Goal: Information Seeking & Learning: Check status

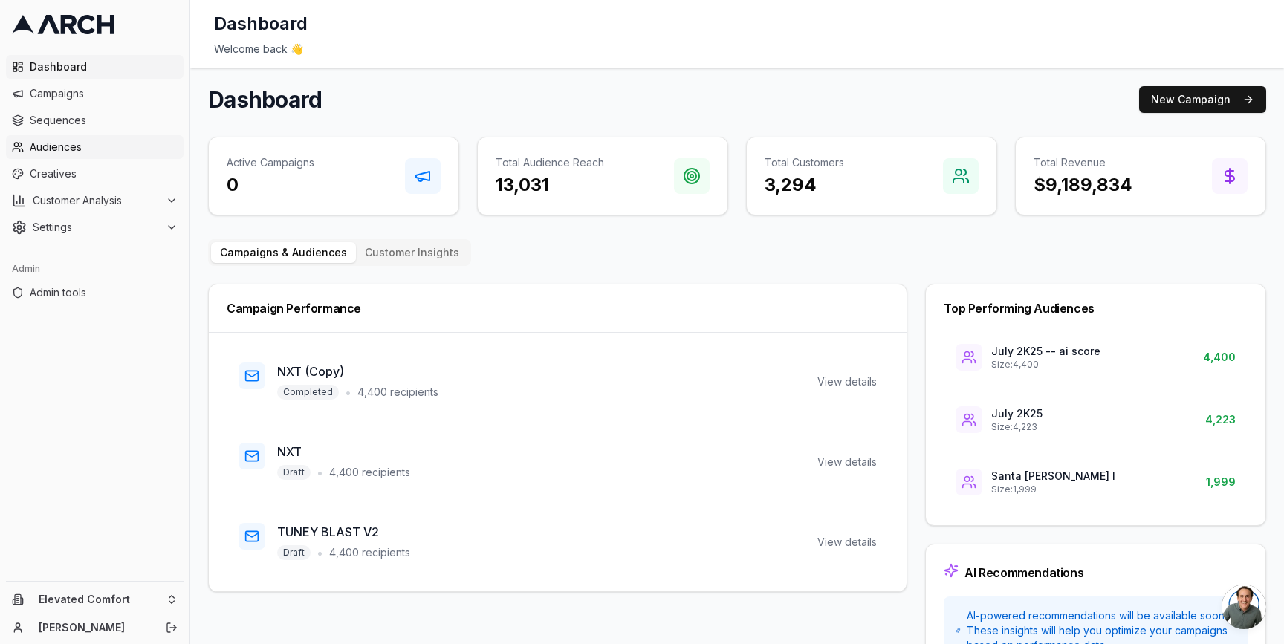
click at [114, 151] on span "Audiences" at bounding box center [104, 147] width 148 height 15
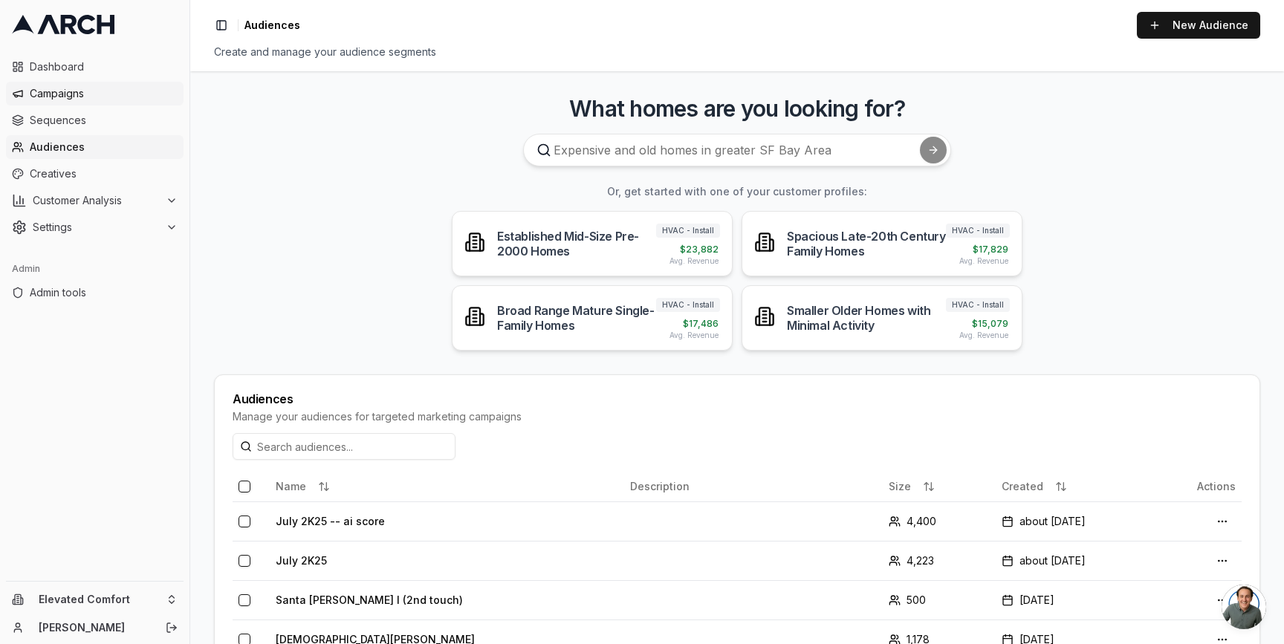
click at [101, 91] on span "Campaigns" at bounding box center [104, 93] width 148 height 15
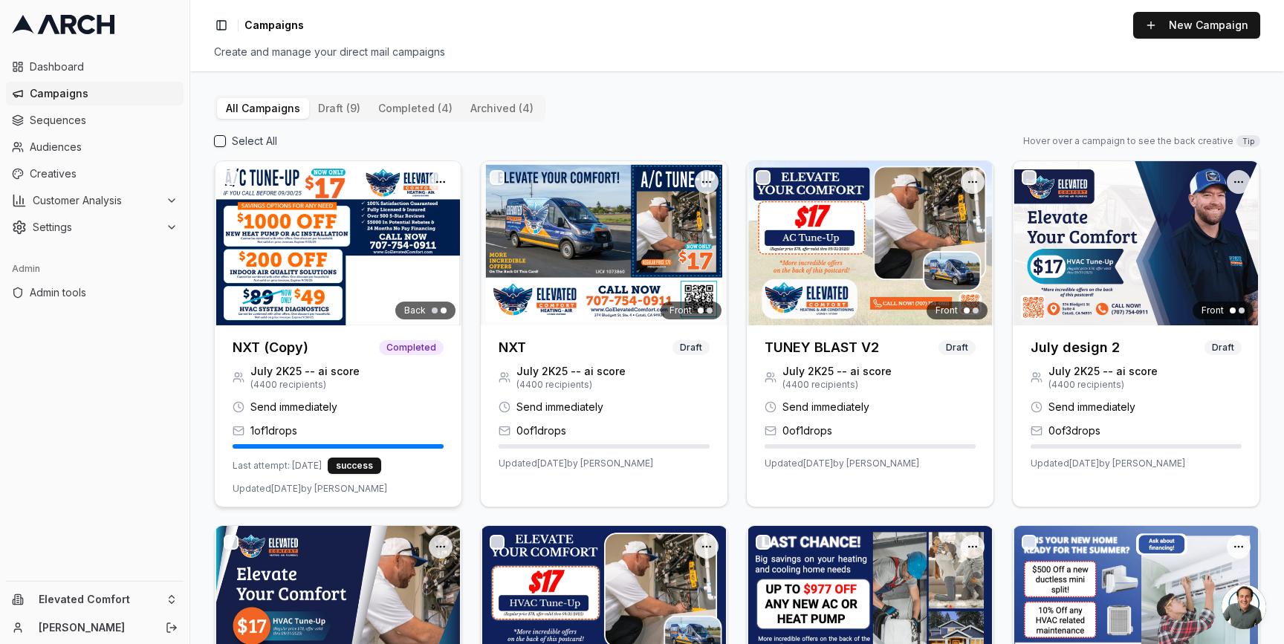
click at [279, 335] on div "NXT (Copy) Completed" at bounding box center [338, 345] width 247 height 39
click at [293, 309] on img at bounding box center [338, 243] width 247 height 164
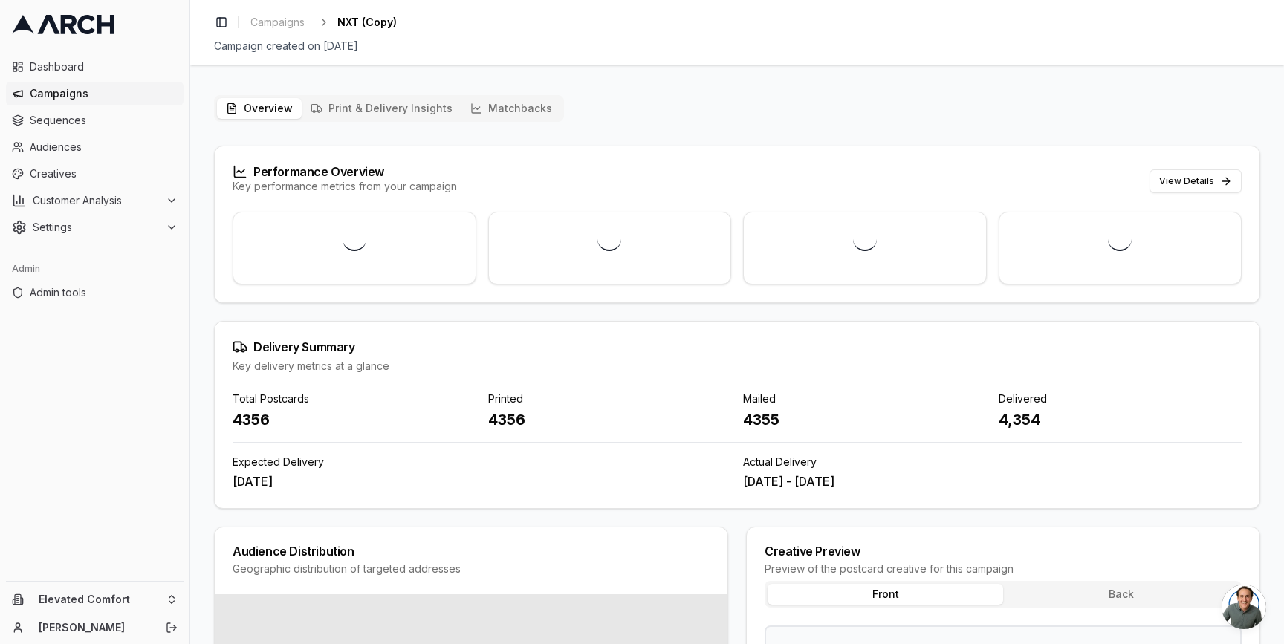
click at [414, 106] on button "Print & Delivery Insights" at bounding box center [382, 108] width 160 height 21
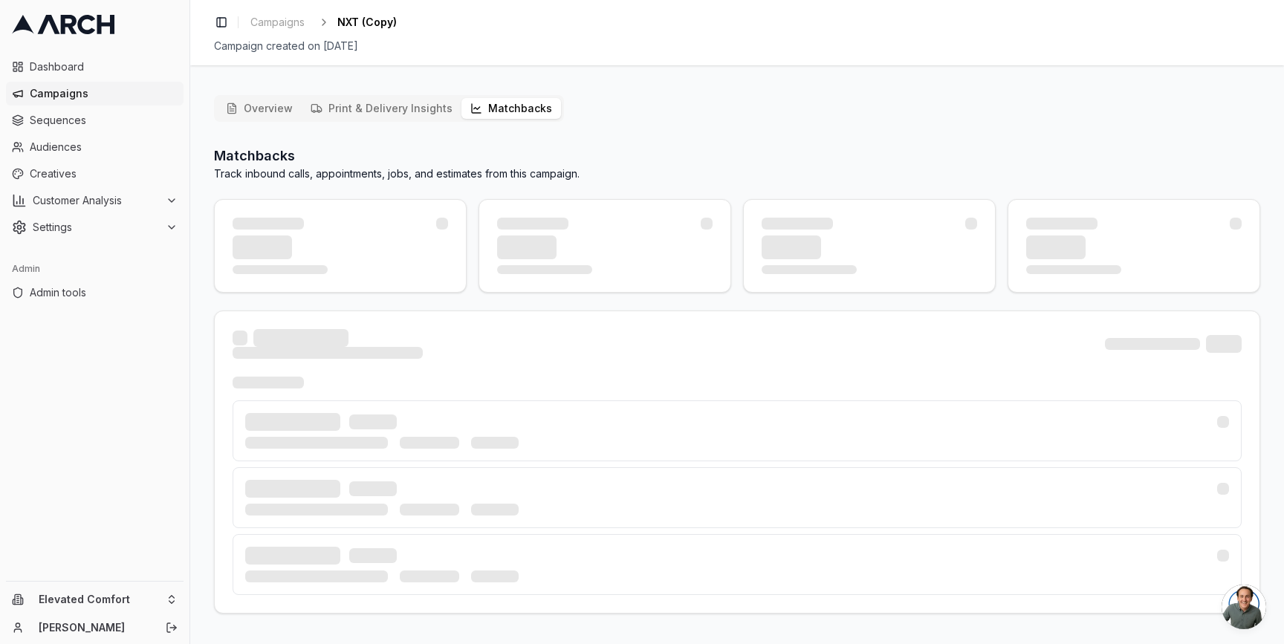
click at [494, 111] on button "Matchbacks" at bounding box center [512, 108] width 100 height 21
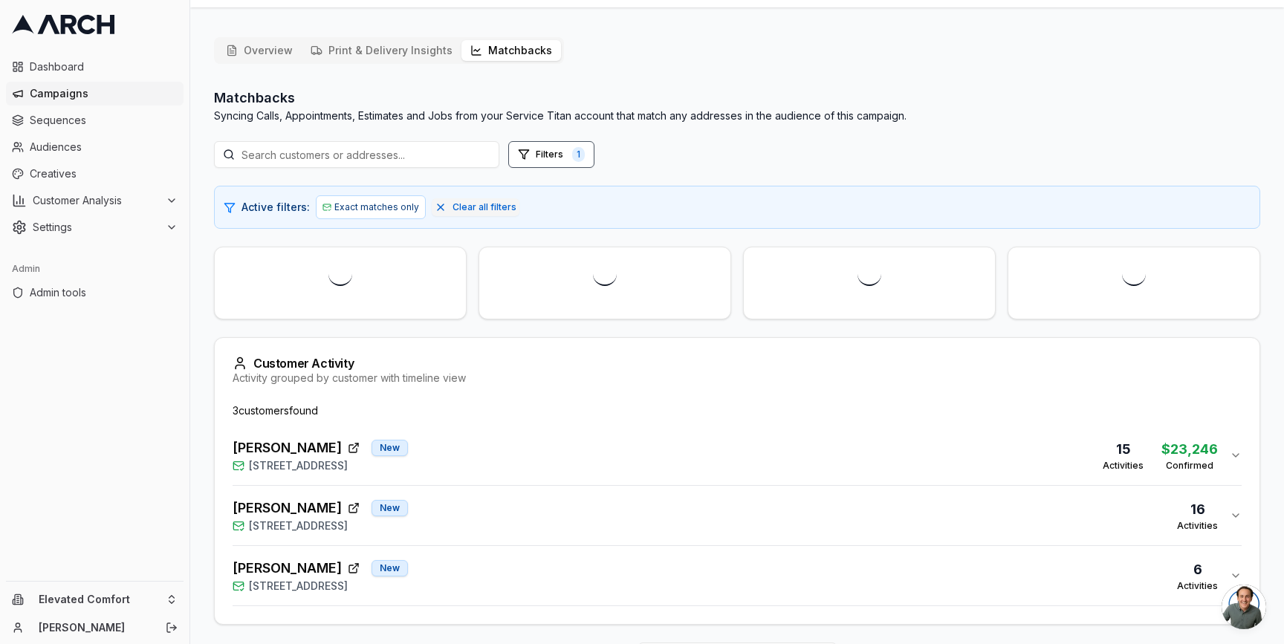
scroll to position [107, 0]
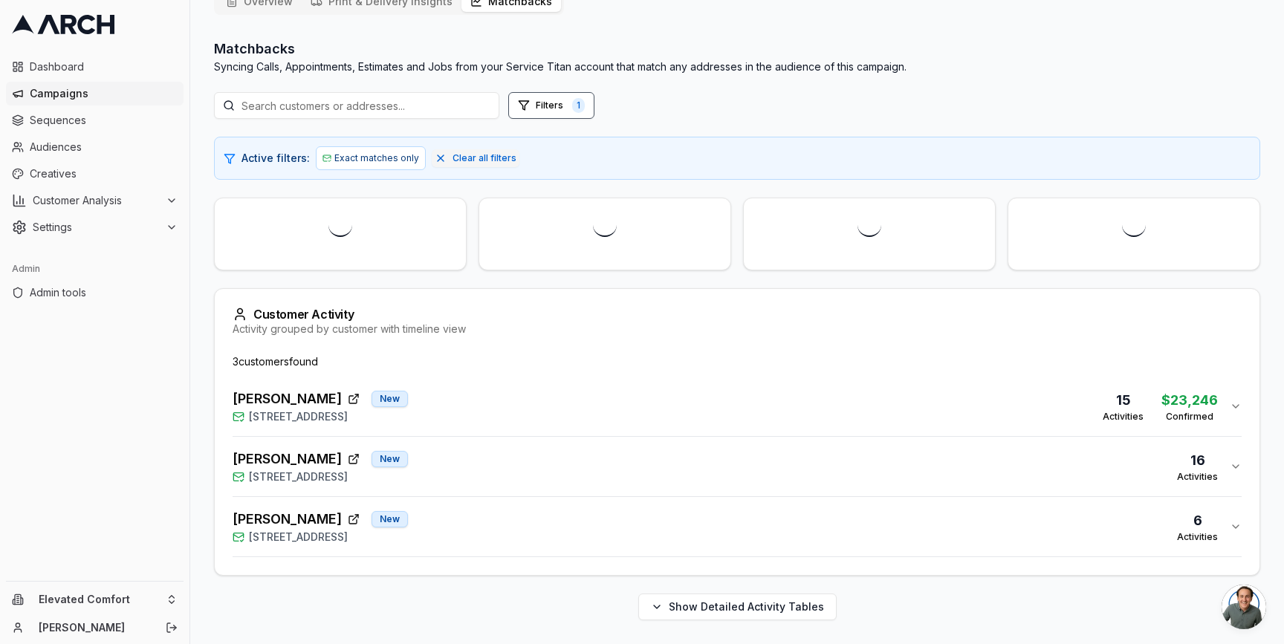
click at [514, 462] on div "PAUL SYDELL New 50 De Ford Drive, San Rafael, CA 94903 16 Activities" at bounding box center [732, 467] width 998 height 36
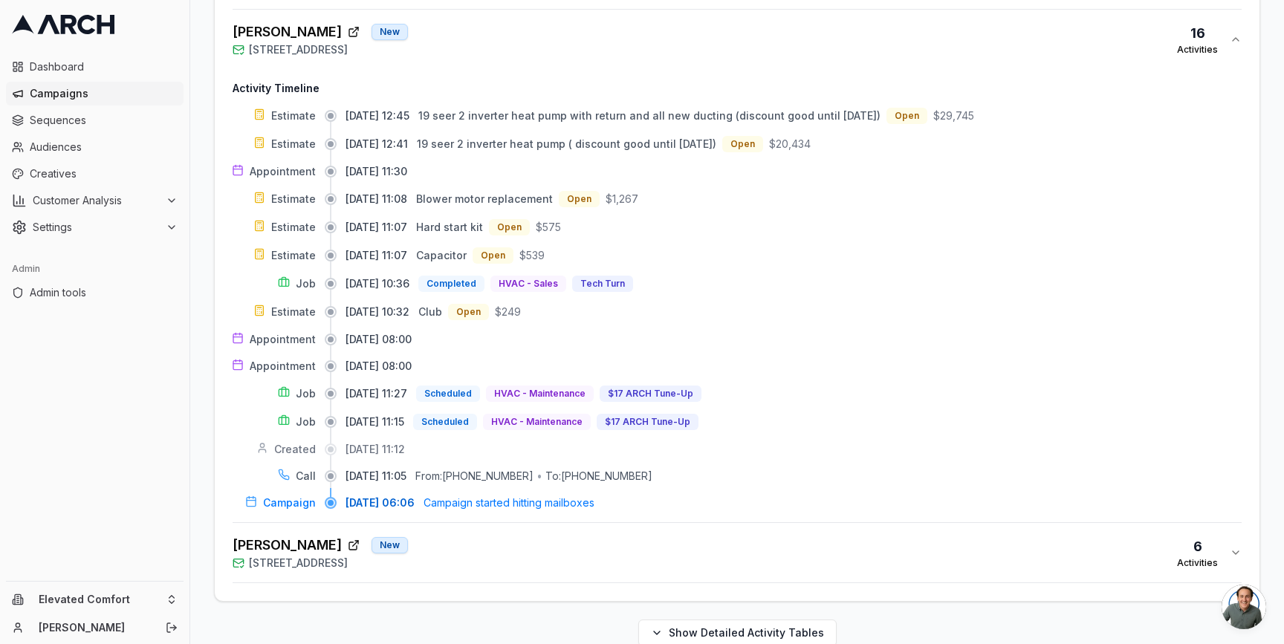
scroll to position [641, 0]
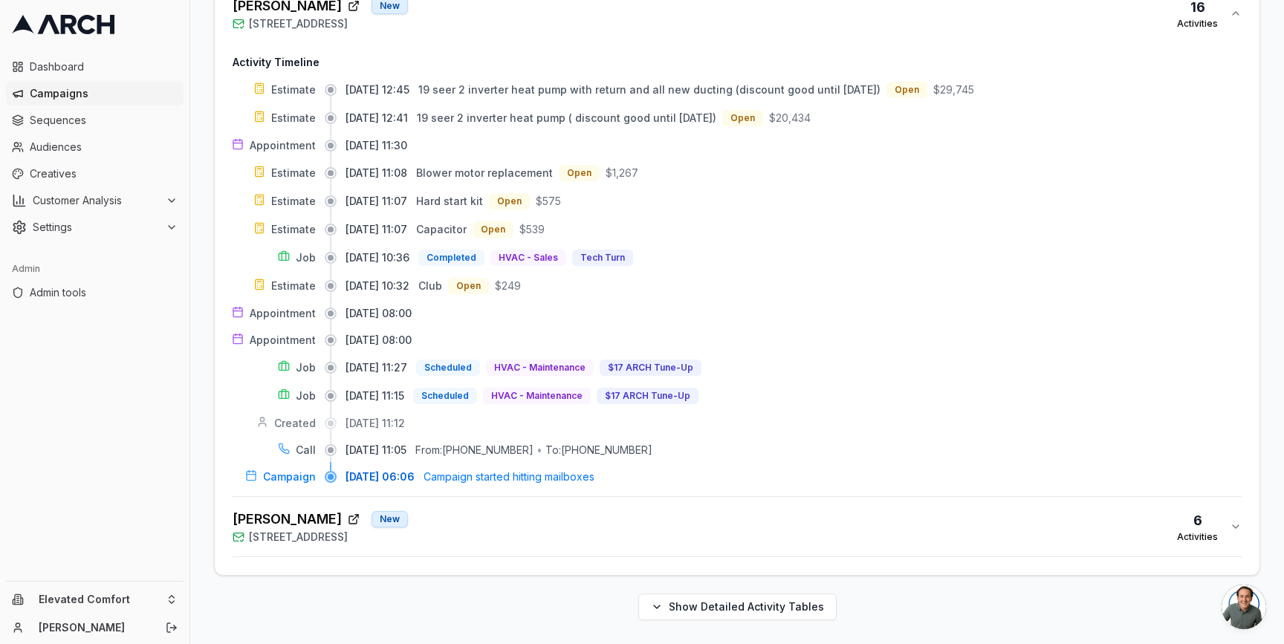
click at [532, 536] on div "Janey Moganam New 12 Glengreen St, Santa Rosa, CA 95409 6 Activities" at bounding box center [732, 527] width 998 height 36
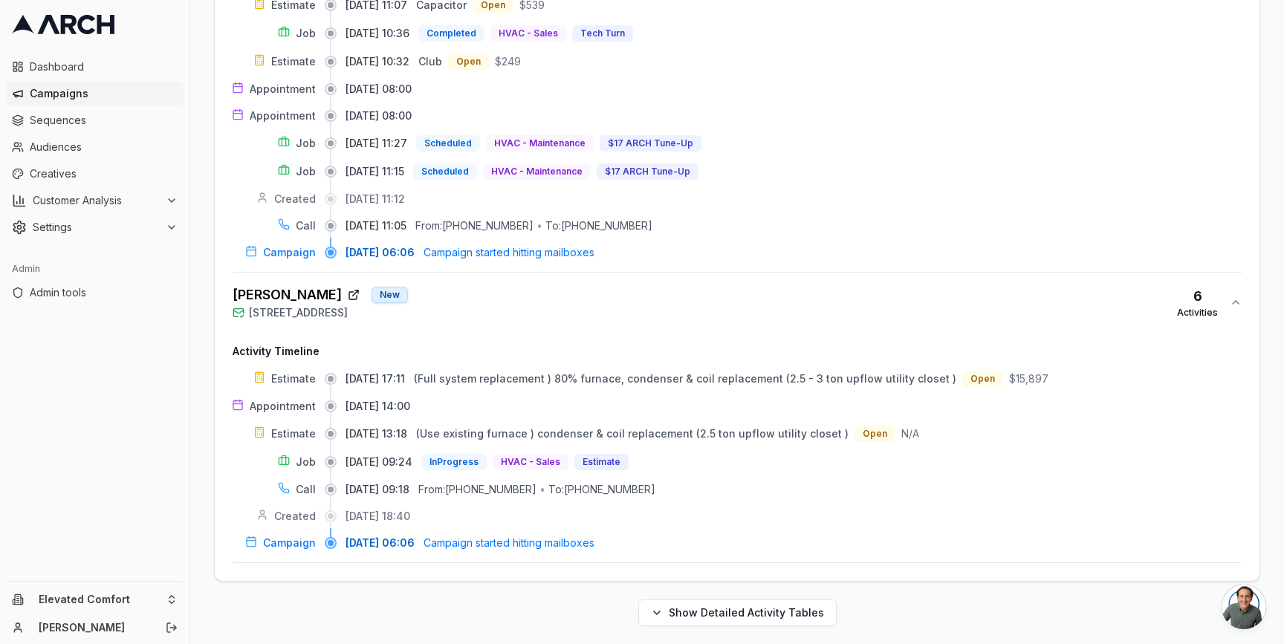
scroll to position [872, 0]
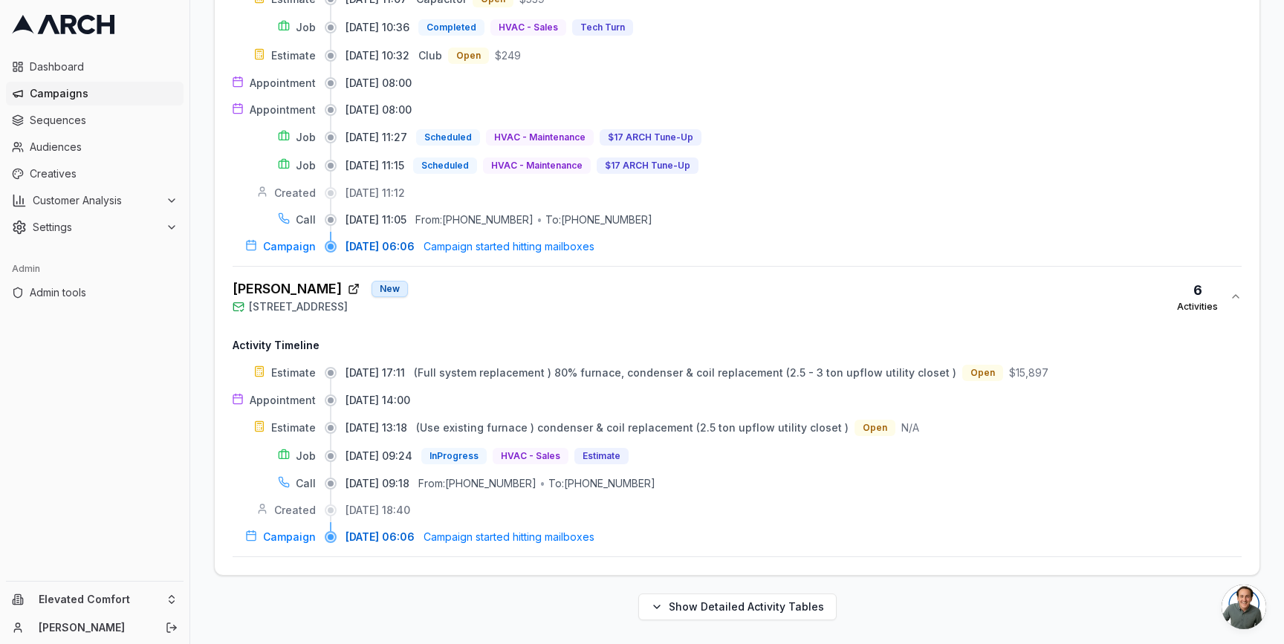
click at [546, 300] on div "Janey Moganam New 12 Glengreen St, Santa Rosa, CA 95409 6 Activities" at bounding box center [732, 297] width 998 height 36
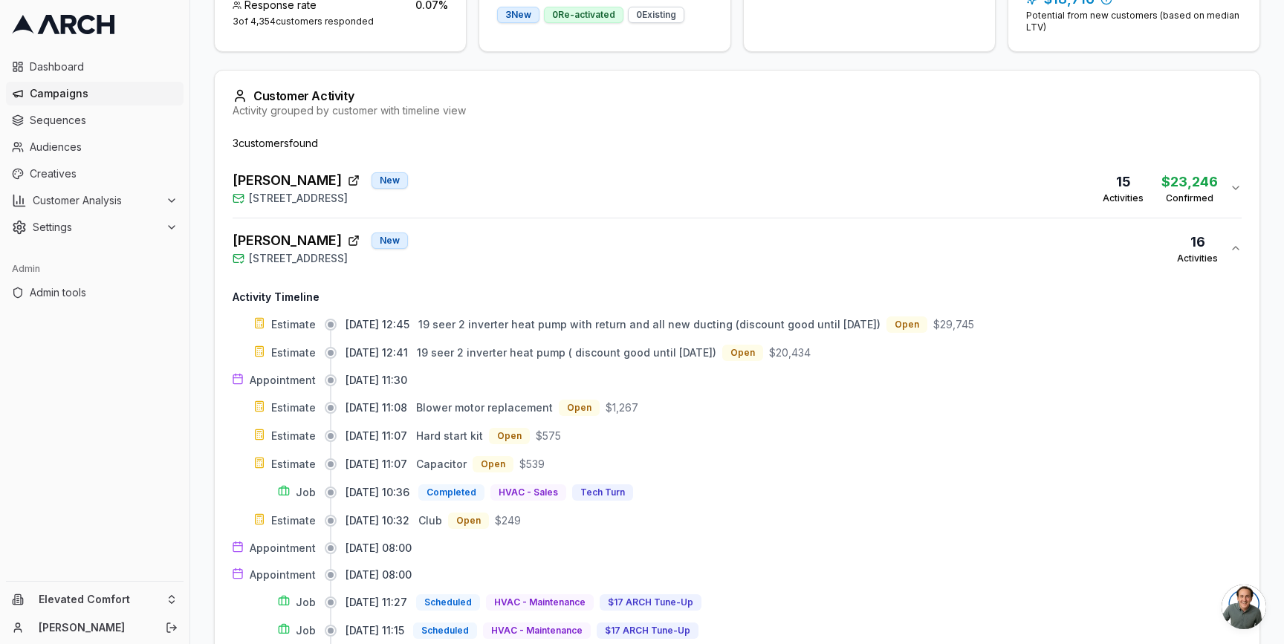
click at [536, 259] on div "PAUL SYDELL New 50 De Ford Drive, San Rafael, CA 94903 16 Activities" at bounding box center [732, 248] width 998 height 36
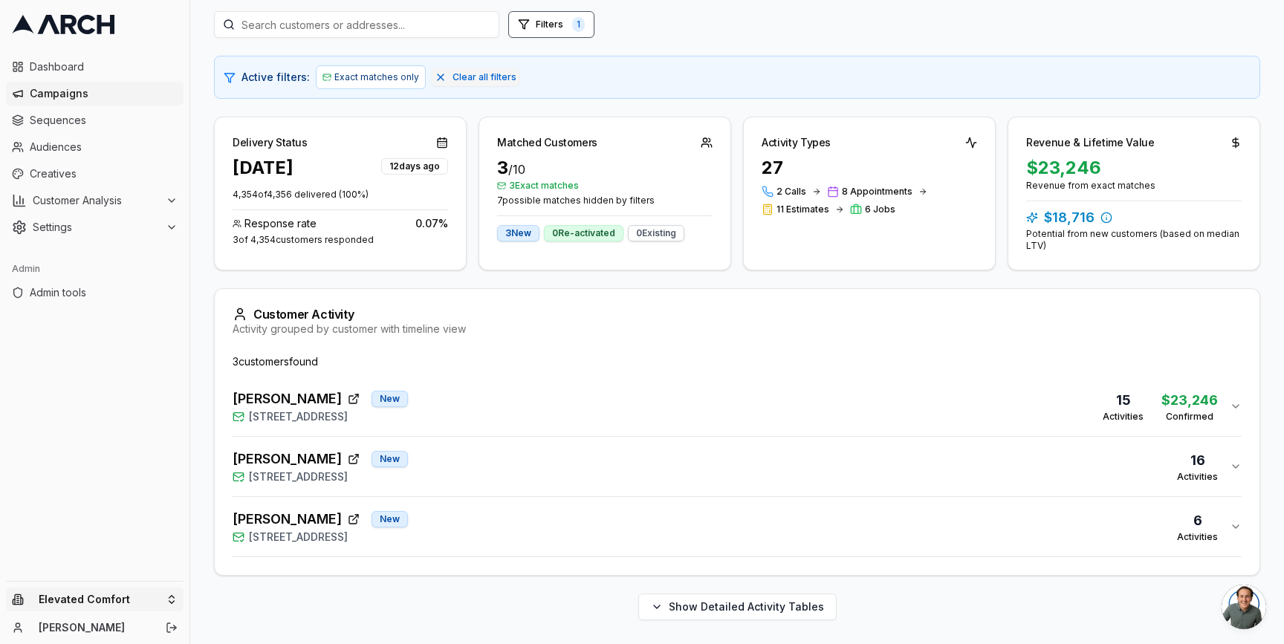
click at [169, 598] on html "Dashboard Campaigns Sequences Audiences Creatives Customer Analysis Settings Ad…" at bounding box center [642, 322] width 1284 height 644
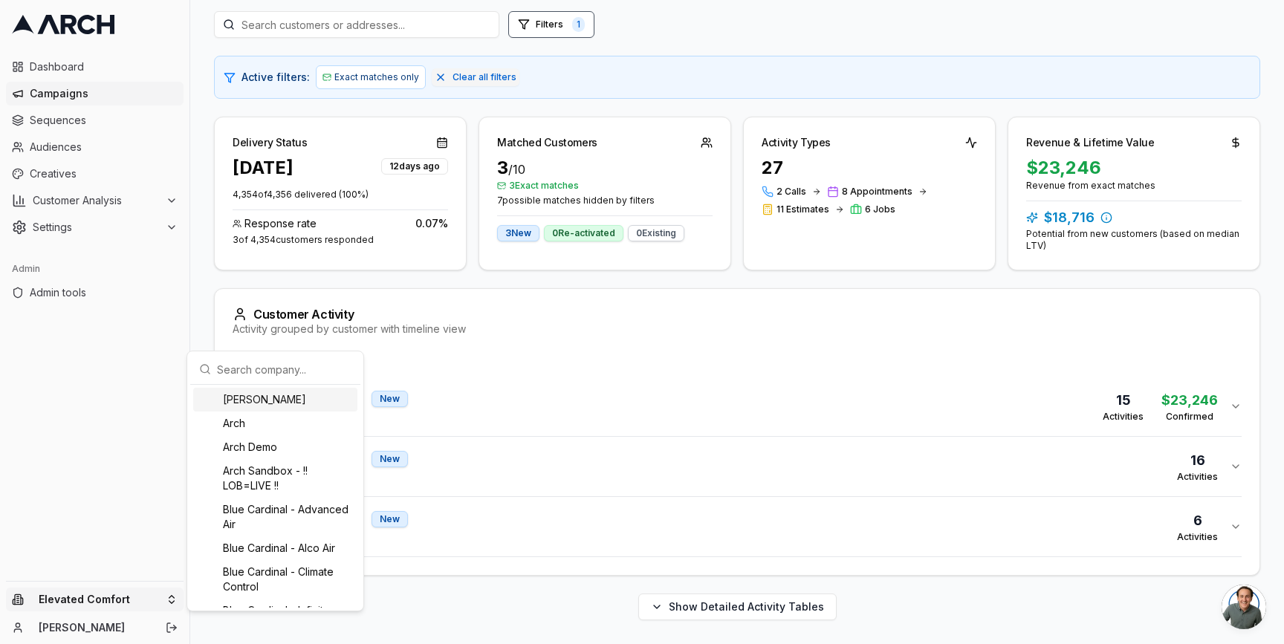
click at [247, 376] on input "text" at bounding box center [284, 370] width 135 height 30
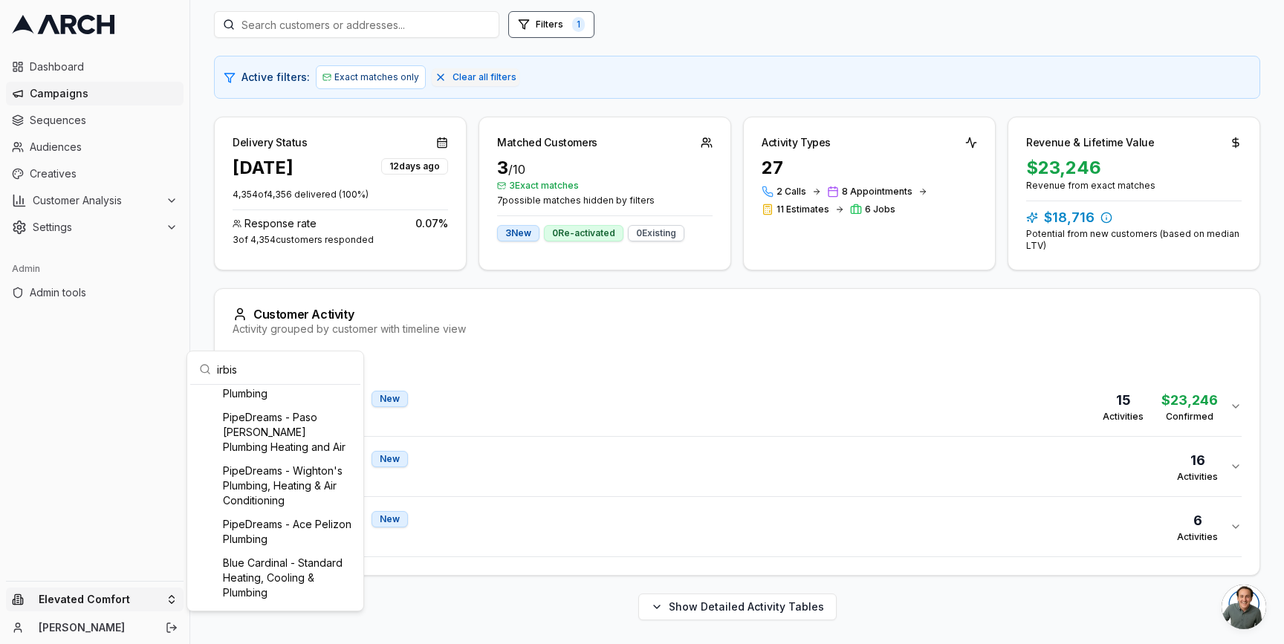
scroll to position [0, 0]
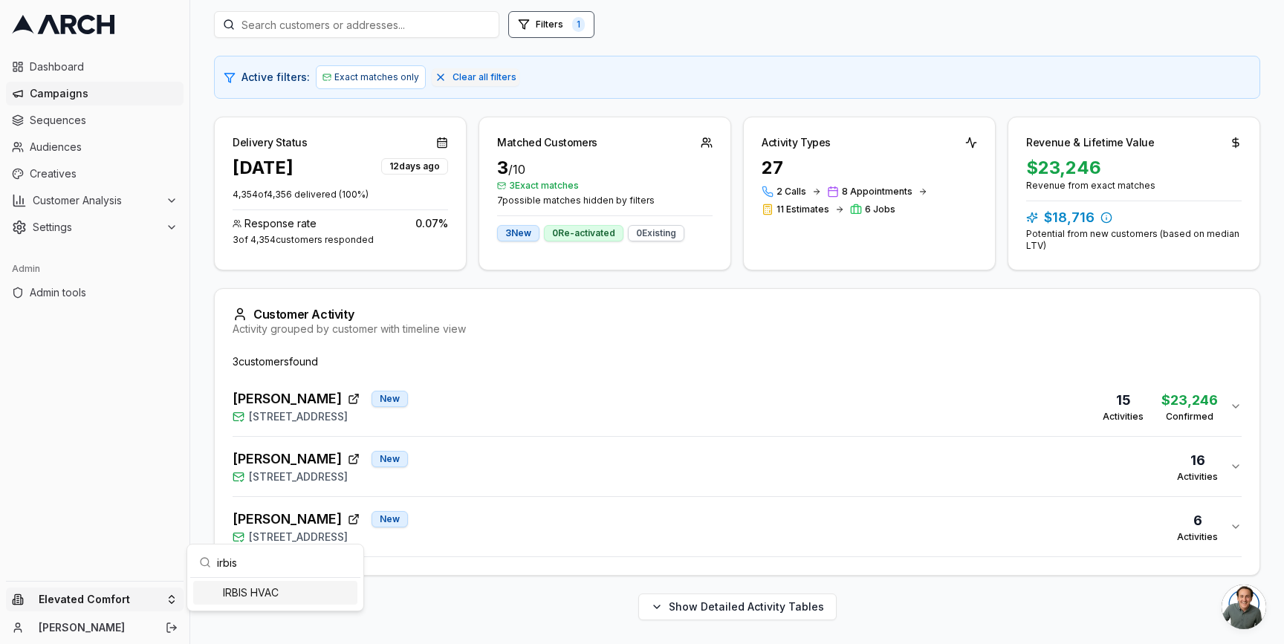
type input "irbis"
click at [242, 594] on div "IRBIS HVAC" at bounding box center [275, 593] width 164 height 24
